Goal: Entertainment & Leisure: Consume media (video, audio)

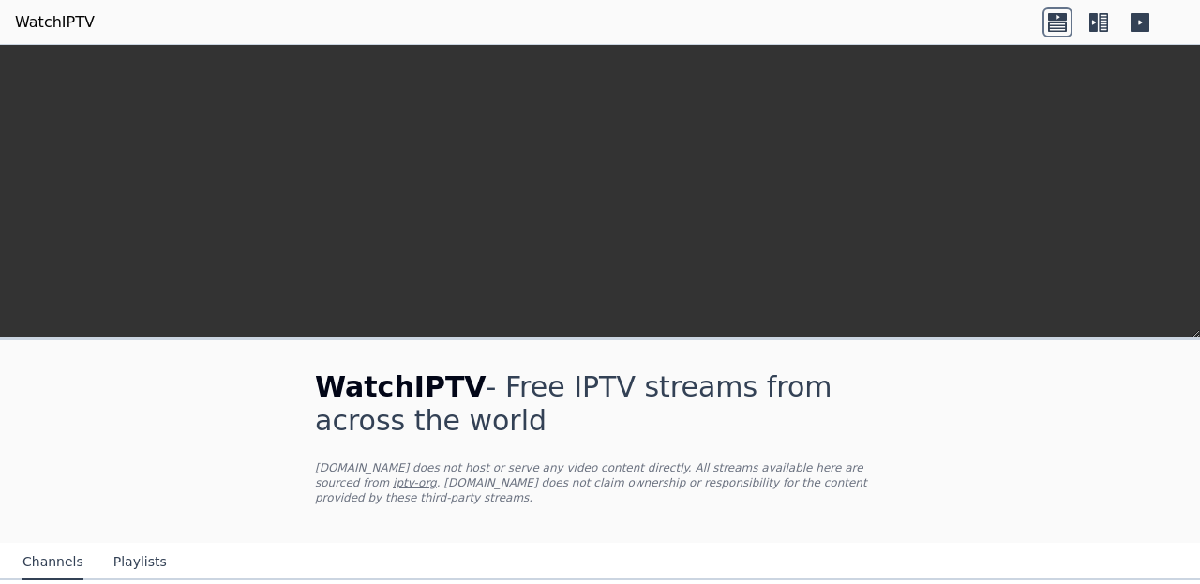
scroll to position [486, 0]
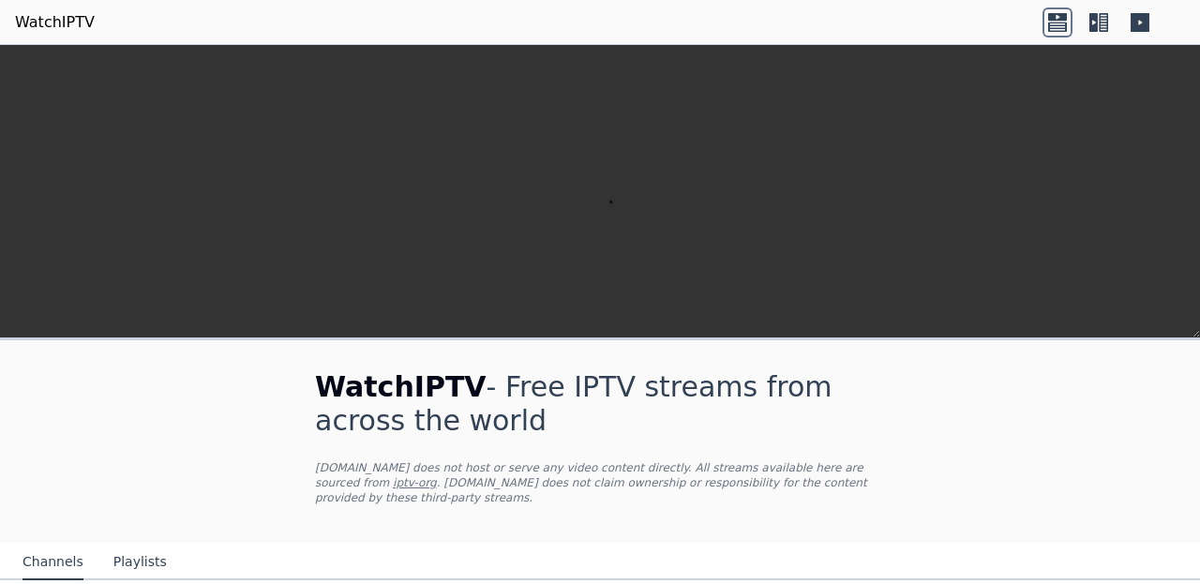
scroll to position [806, 0]
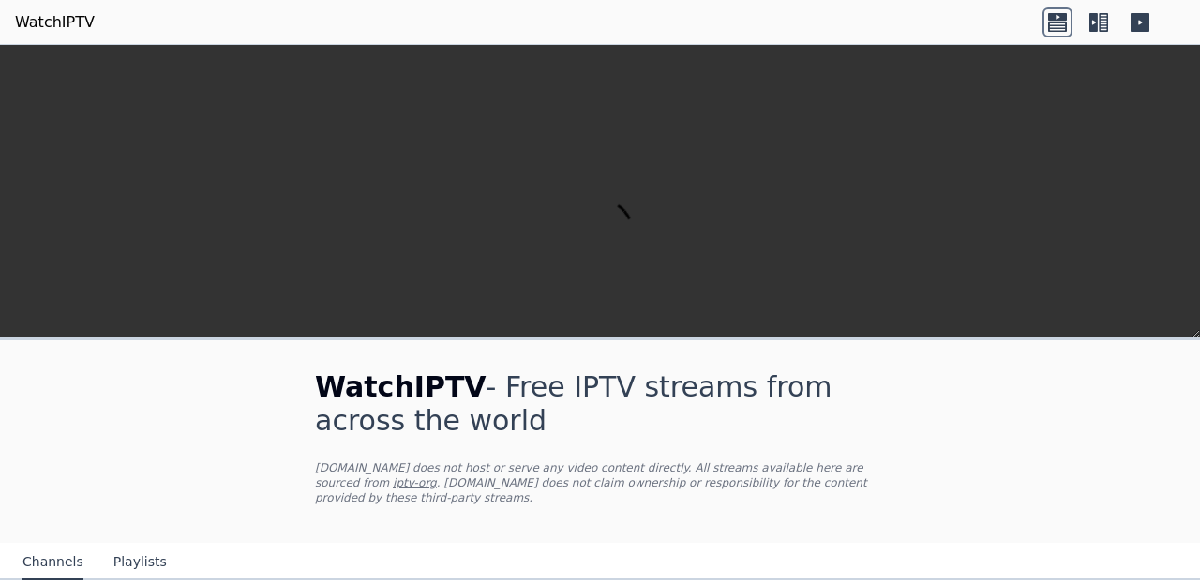
scroll to position [640, 0]
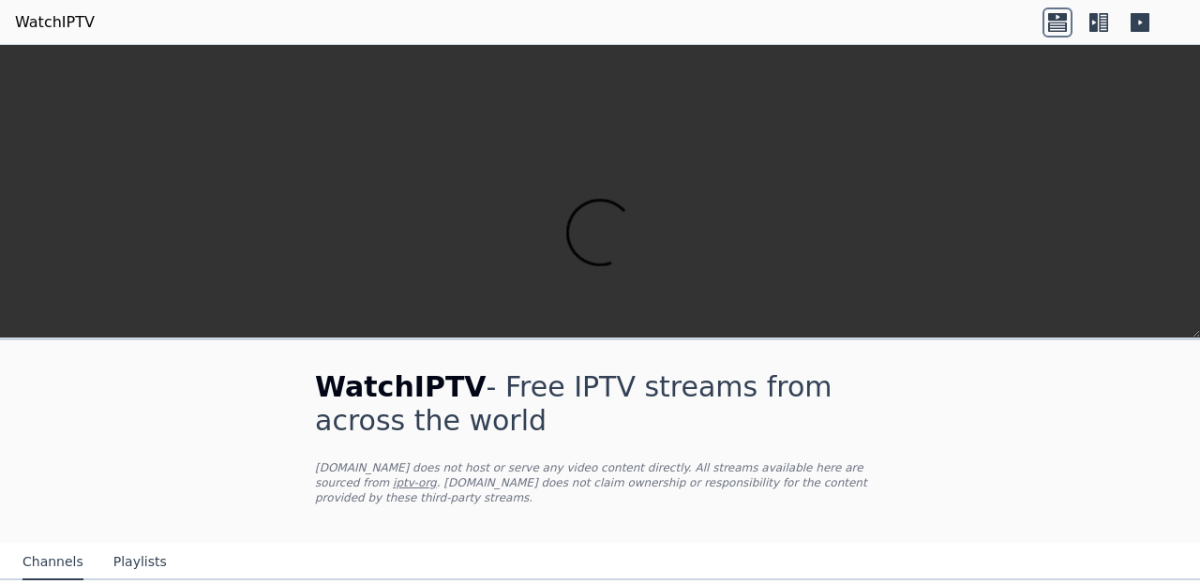
scroll to position [1353, 0]
